Goal: Navigation & Orientation: Find specific page/section

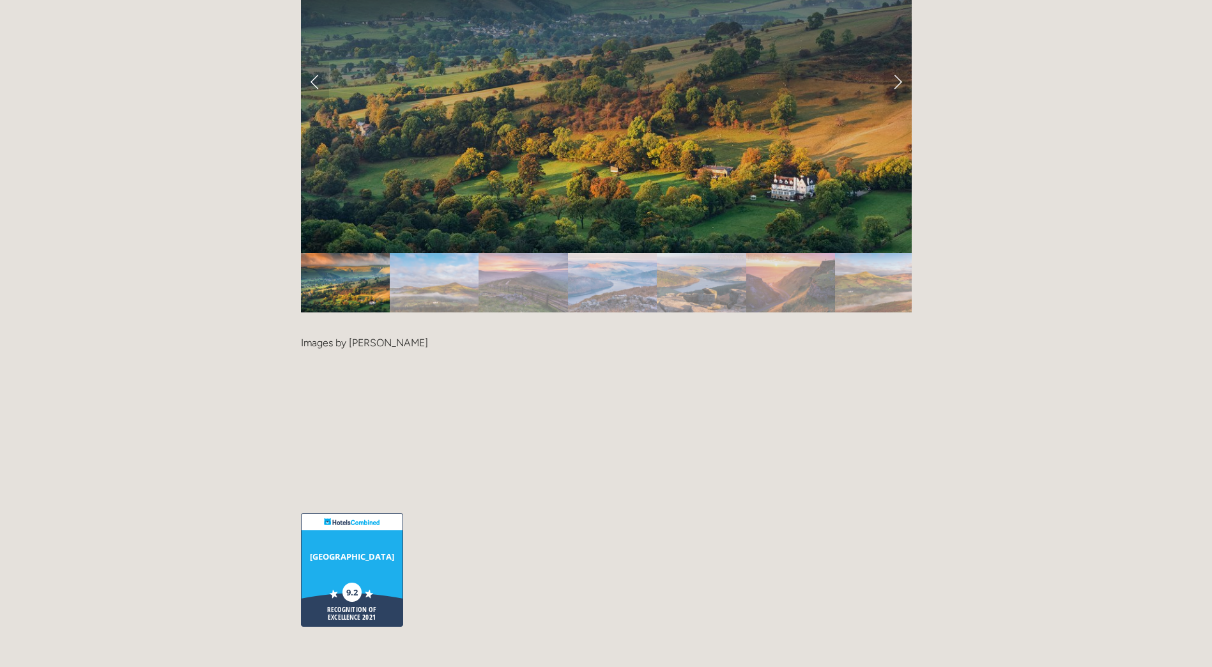
scroll to position [2874, 0]
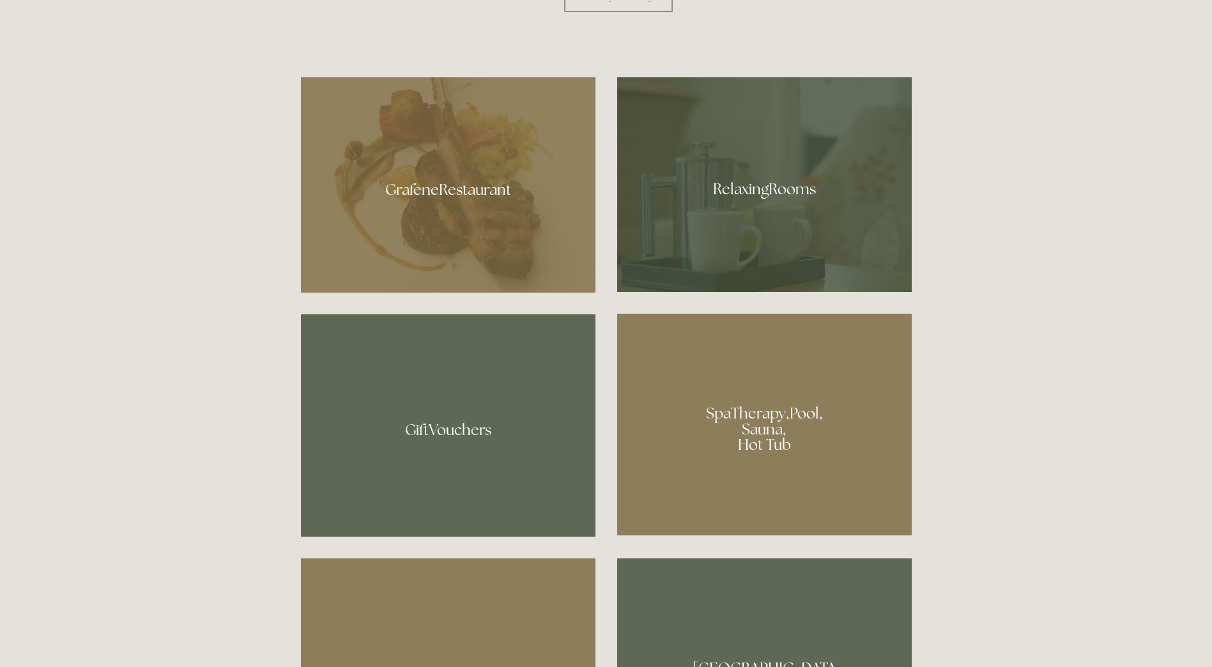
scroll to position [894, 0]
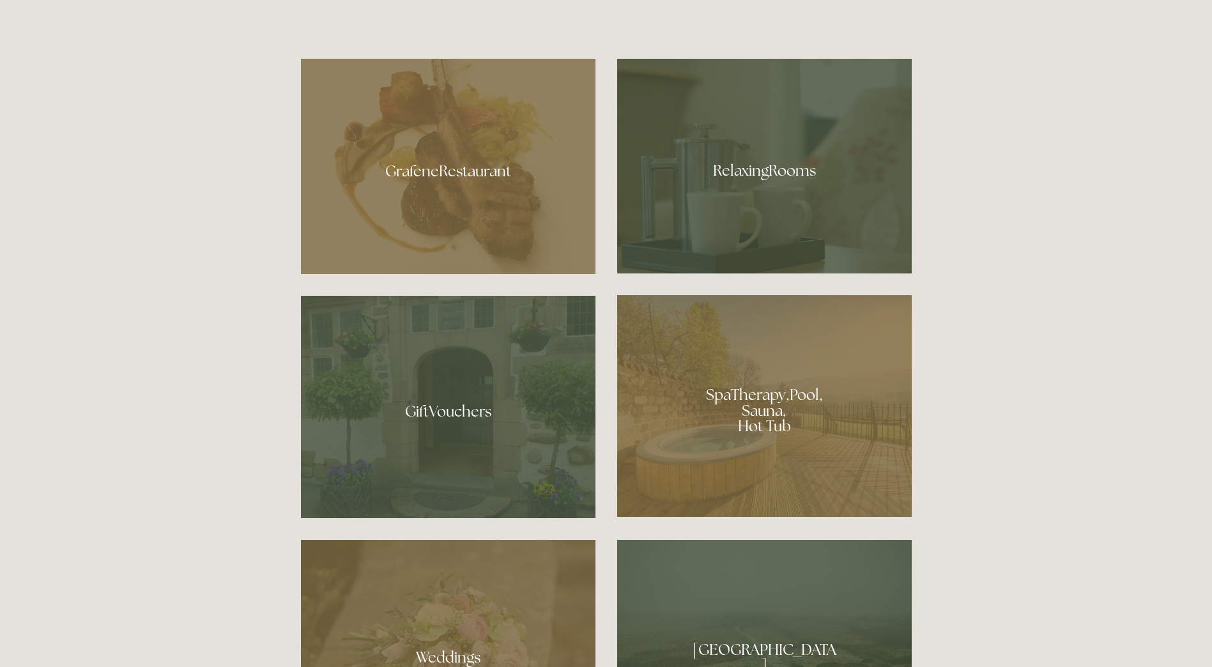
click at [841, 399] on div at bounding box center [764, 406] width 294 height 222
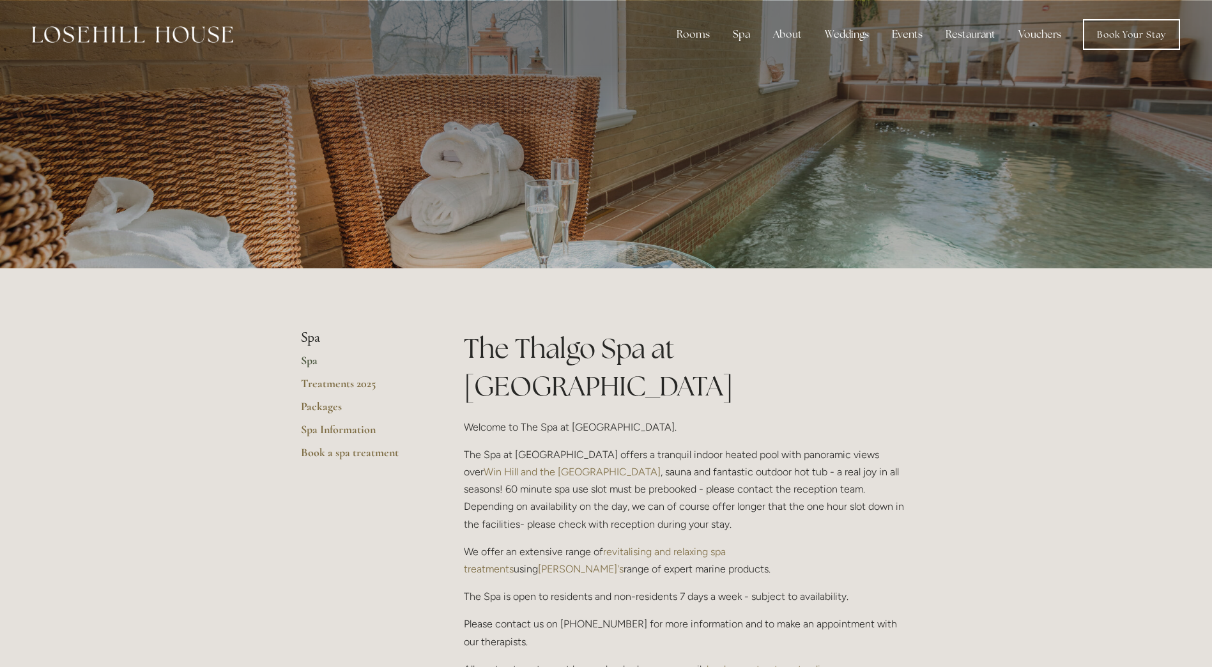
click at [524, 225] on div at bounding box center [606, 134] width 611 height 268
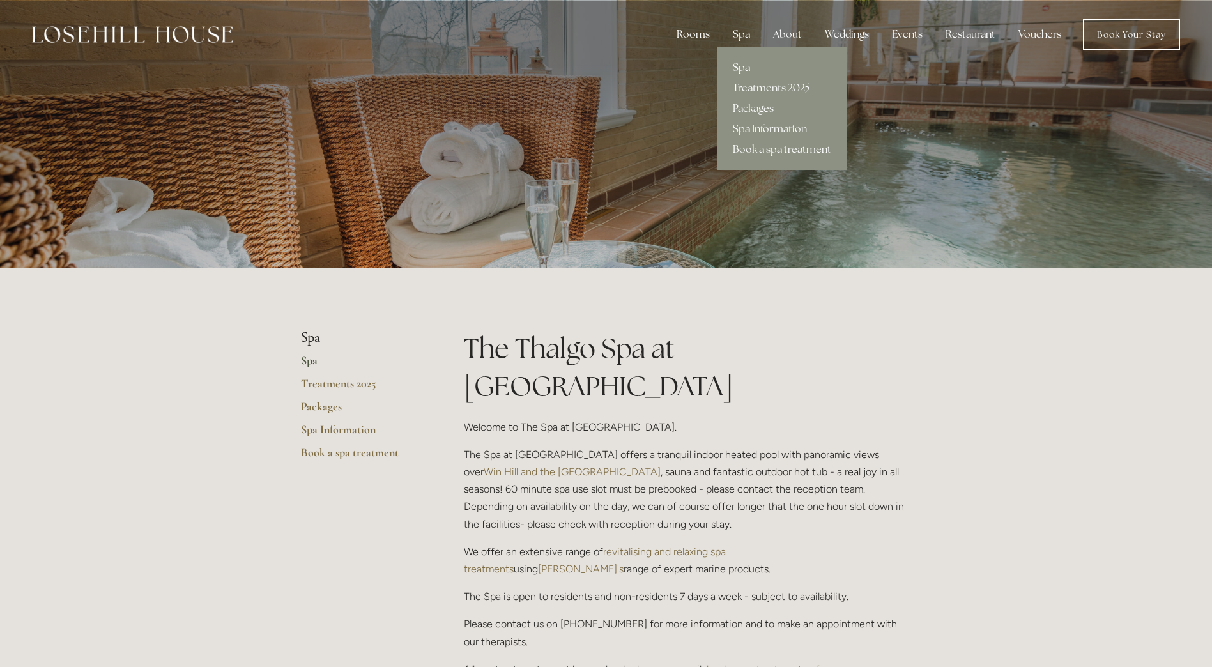
click at [742, 36] on div "Spa" at bounding box center [741, 35] width 38 height 26
